Goal: Information Seeking & Learning: Learn about a topic

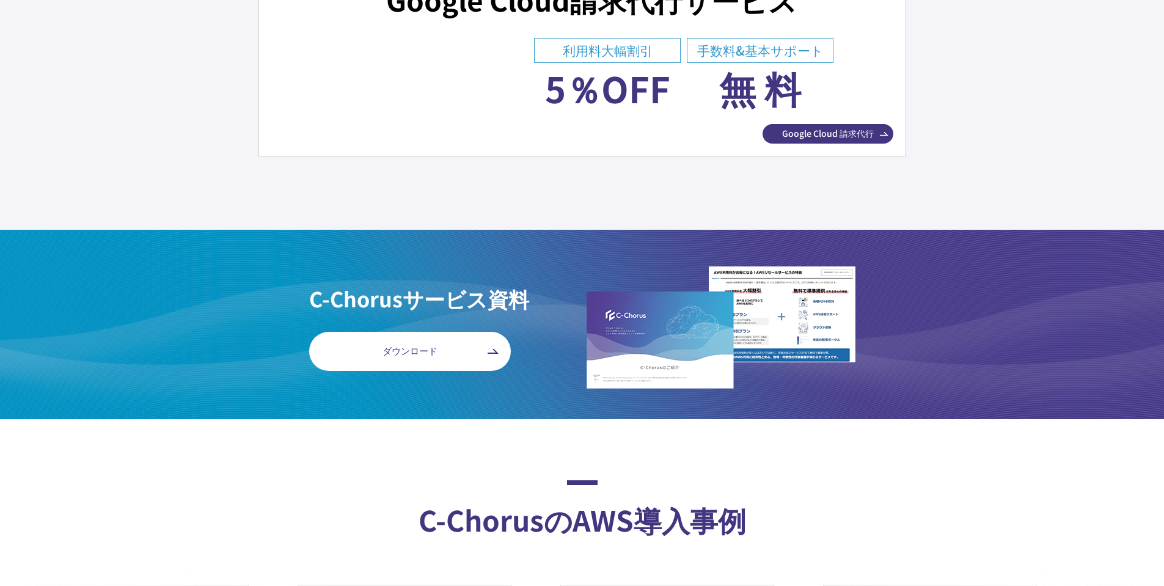
scroll to position [6516, 0]
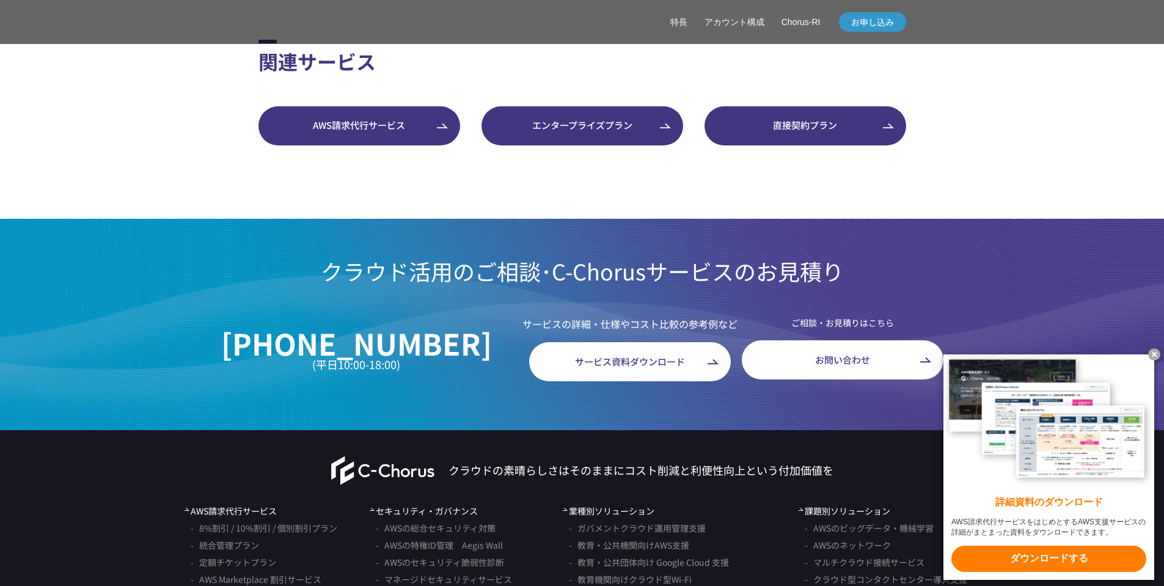
scroll to position [3543, 0]
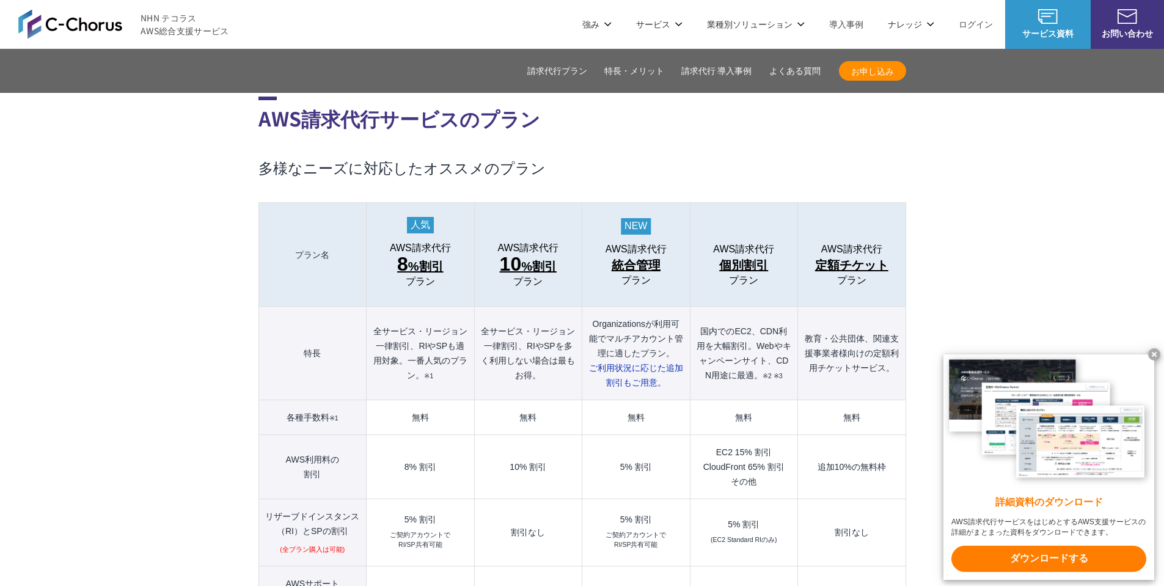
scroll to position [1222, 0]
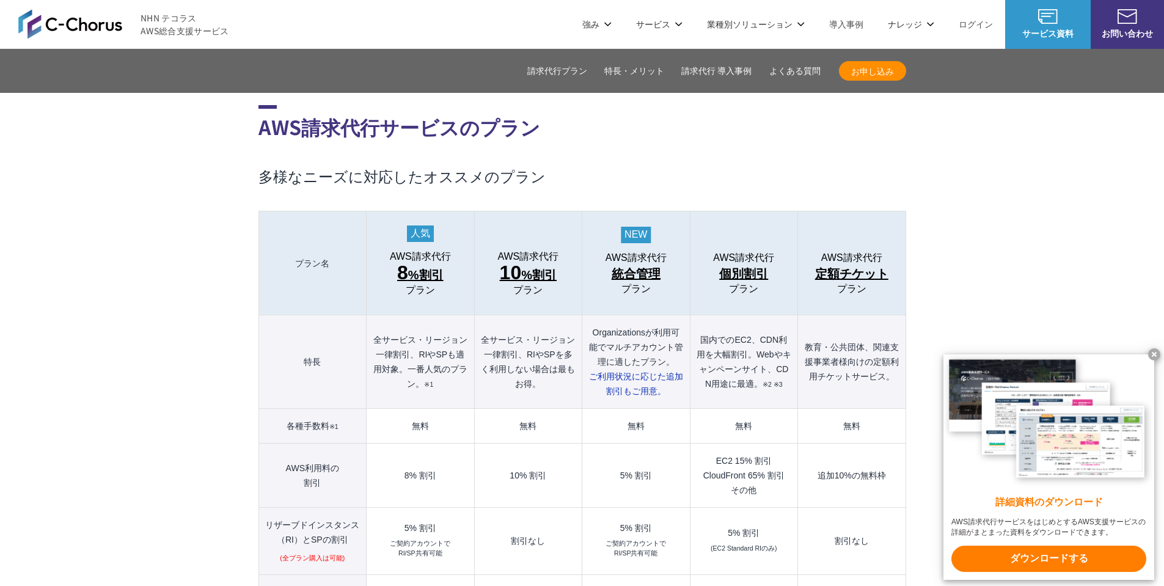
click at [636, 264] on span "統合管理" at bounding box center [635, 274] width 49 height 20
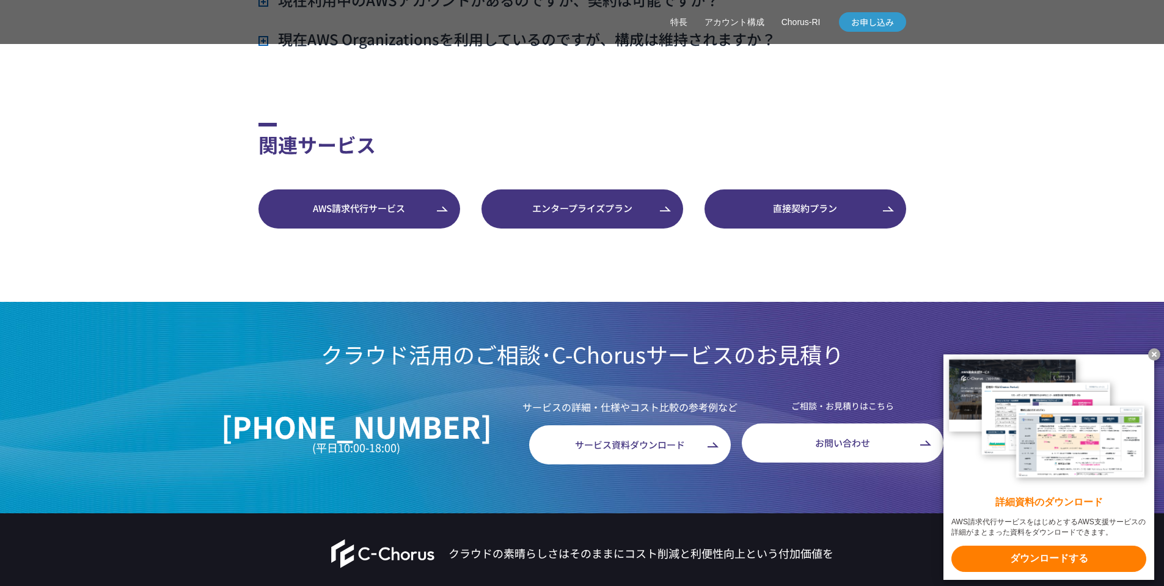
scroll to position [3461, 0]
